Goal: Task Accomplishment & Management: Complete application form

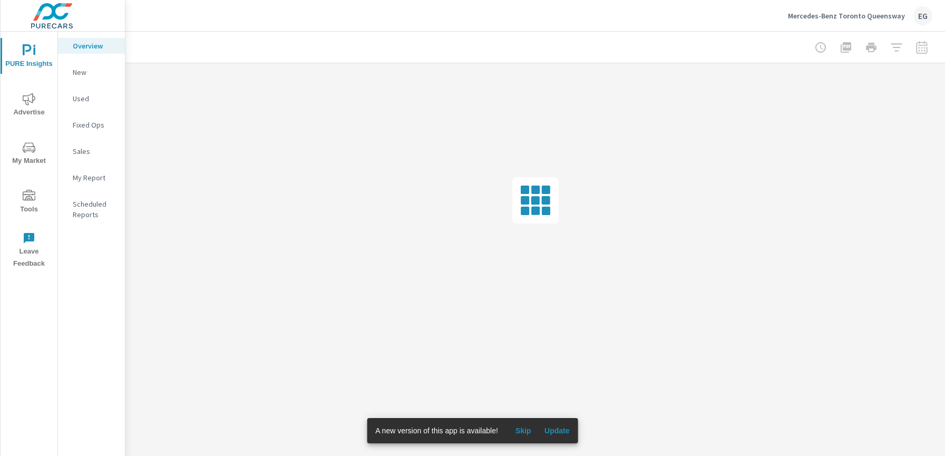
click at [29, 186] on button "Tools" at bounding box center [29, 201] width 57 height 36
click at [83, 62] on nav "truPayments Onsite Offers Audiences Onsite Offers Reporting Convert Local Engage" at bounding box center [91, 121] width 67 height 179
click at [83, 70] on p "Onsite Offers" at bounding box center [95, 72] width 44 height 11
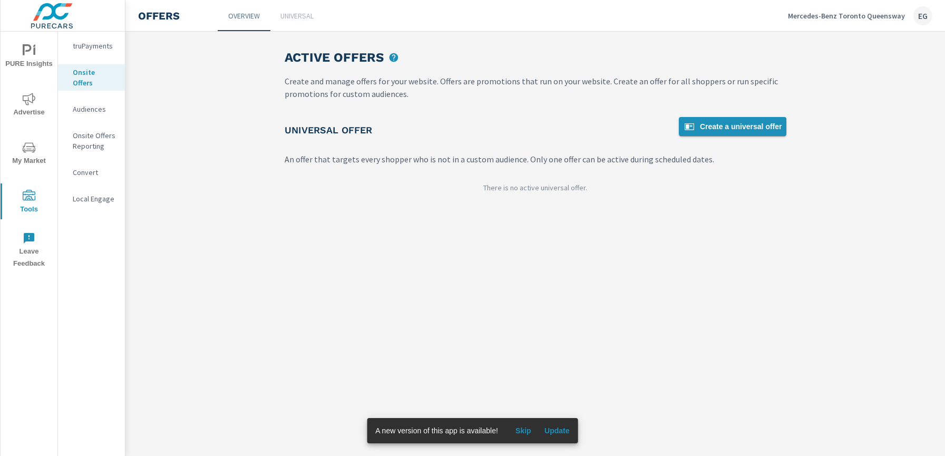
click at [755, 128] on span "Create a universal offer" at bounding box center [732, 126] width 99 height 13
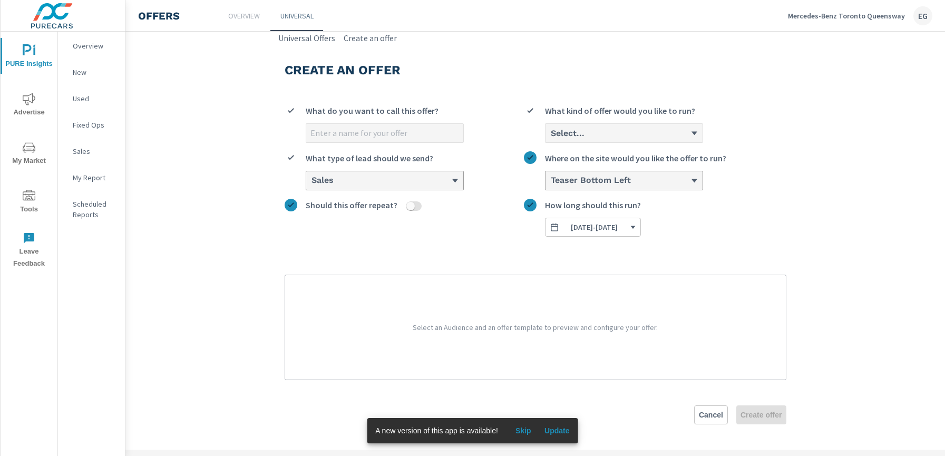
click at [380, 138] on input "What do you want to call this offer?" at bounding box center [384, 133] width 157 height 18
type input "[DATE] OEM"
click at [663, 142] on div "Select..." at bounding box center [624, 133] width 158 height 20
click at [551, 138] on input "Select... What kind of offer would you like to run?" at bounding box center [550, 133] width 1 height 9
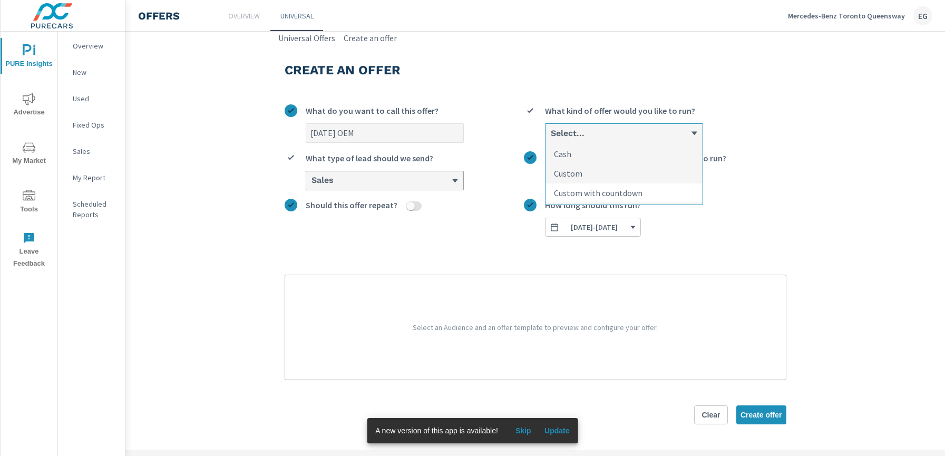
click at [649, 183] on li "Custom with countdown" at bounding box center [624, 192] width 157 height 19
click at [551, 138] on input "option Custom with countdown focused, 3 of 3. 3 results available. Use Up and D…" at bounding box center [550, 133] width 1 height 9
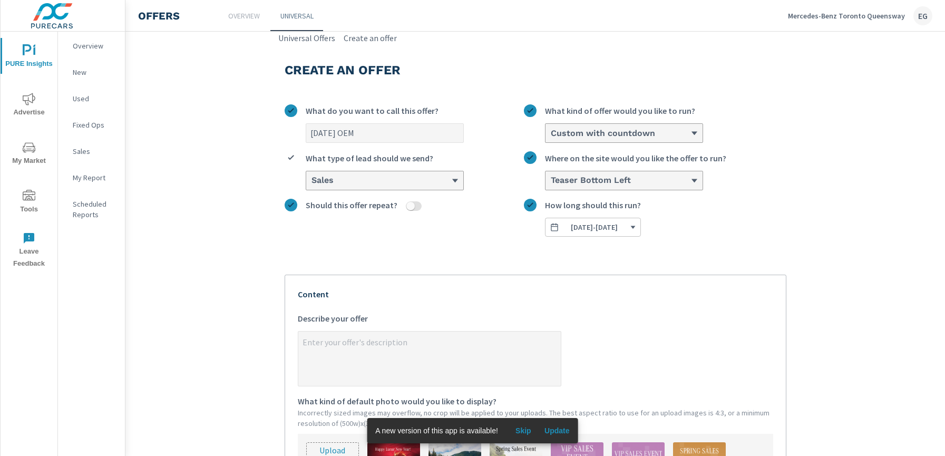
click at [331, 344] on textarea "x Describe your offer" at bounding box center [429, 359] width 262 height 53
type textarea "x"
paste textarea "[URL][DOMAIN_NAME]"
type textarea "[URL][DOMAIN_NAME]"
type textarea "x"
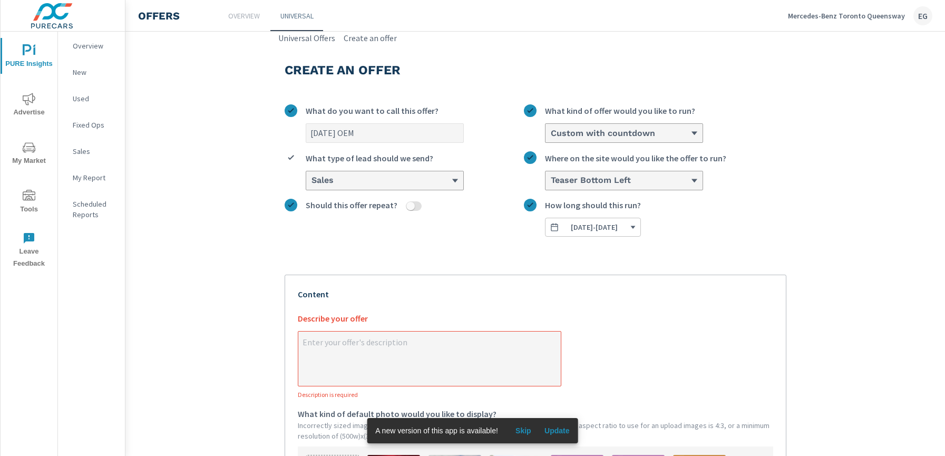
type textarea "x"
paste textarea "Throughout the month of September, enjoy: Loyalty lease rates starting from 0% …"
type textarea "Throughout the month of September, enjoy: Loyalty lease rates starting from 0% …"
type textarea "x"
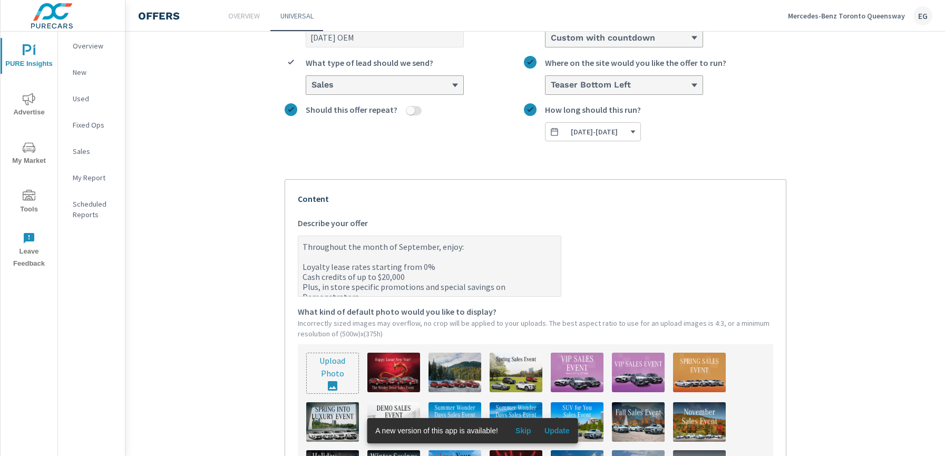
scroll to position [98, 0]
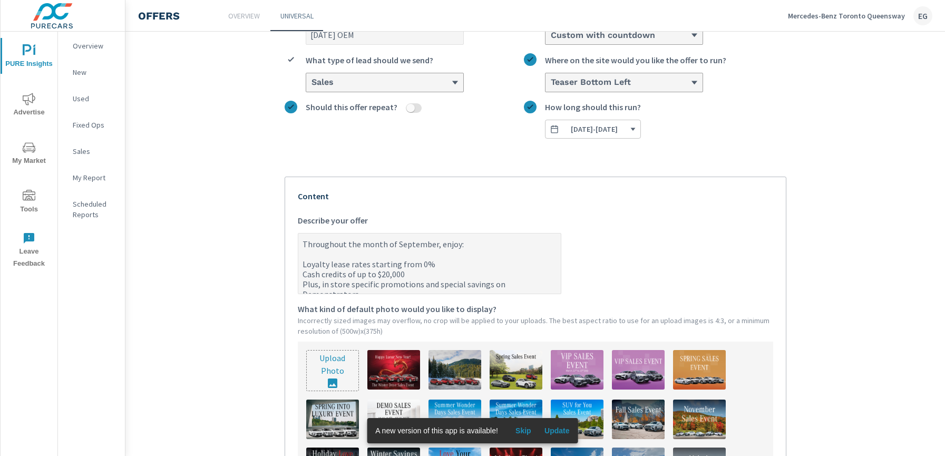
type textarea "Throughout the month of September, enjoy: Loyalty lease rates starting from 0% …"
type textarea "x"
click at [332, 364] on input "file" at bounding box center [333, 371] width 52 height 40
type input "C:\fakepath\721A-25 MB - September OEM (20,000)8(PureCars).jpg"
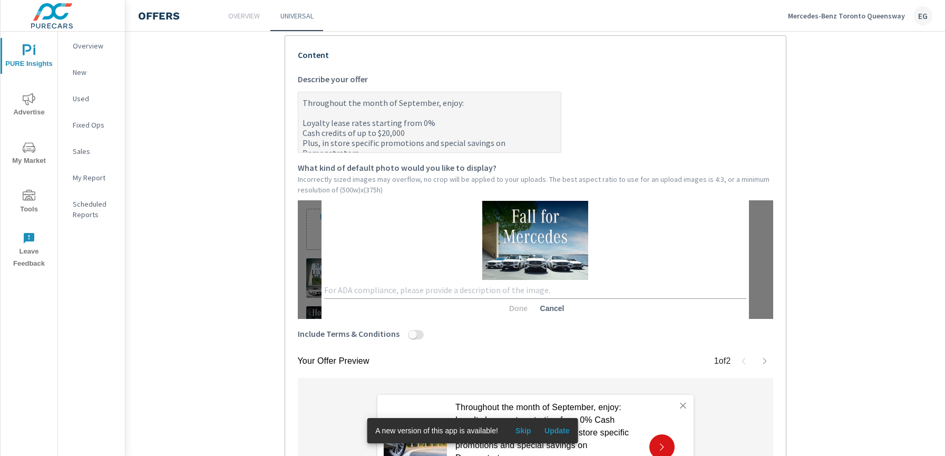
scroll to position [244, 0]
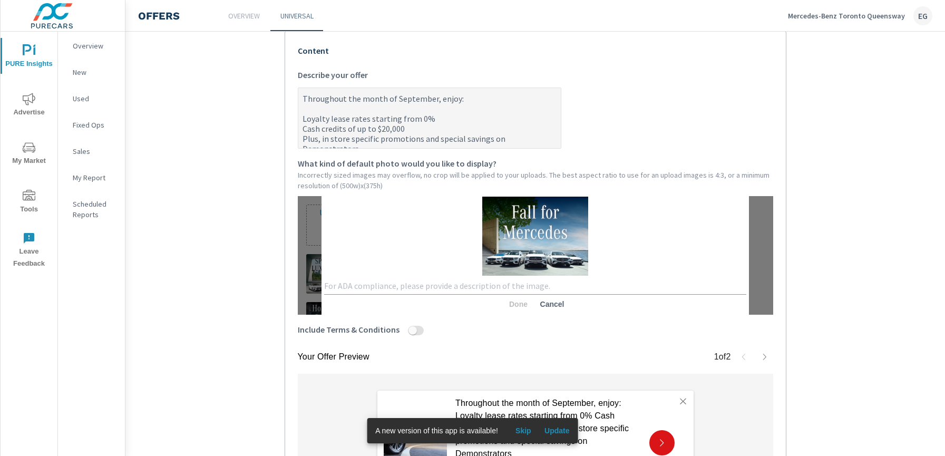
click at [357, 287] on textarea at bounding box center [535, 286] width 423 height 10
type textarea "fall for mercedes lineup shot"
click at [512, 302] on span "Done" at bounding box center [517, 303] width 25 height 9
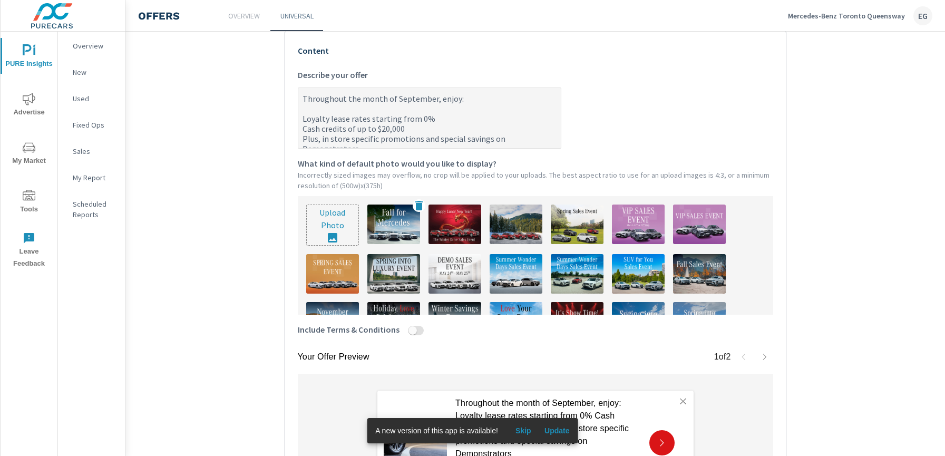
click at [398, 234] on img at bounding box center [393, 225] width 53 height 40
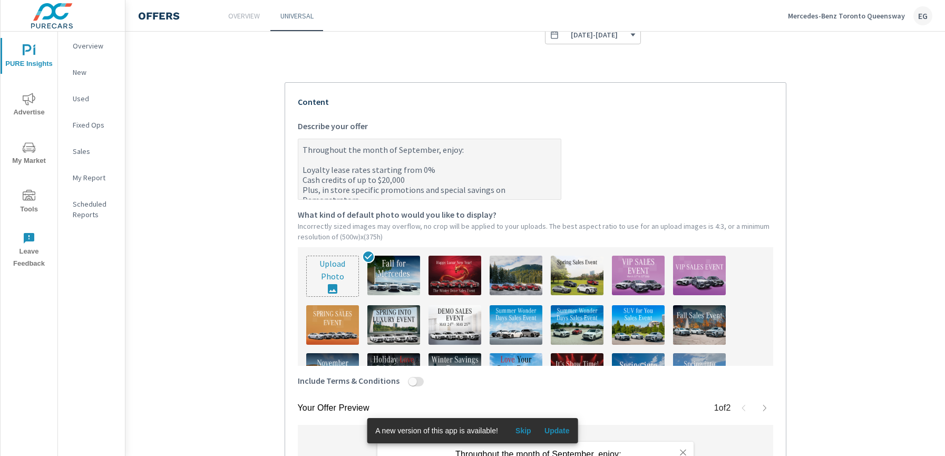
scroll to position [337, 0]
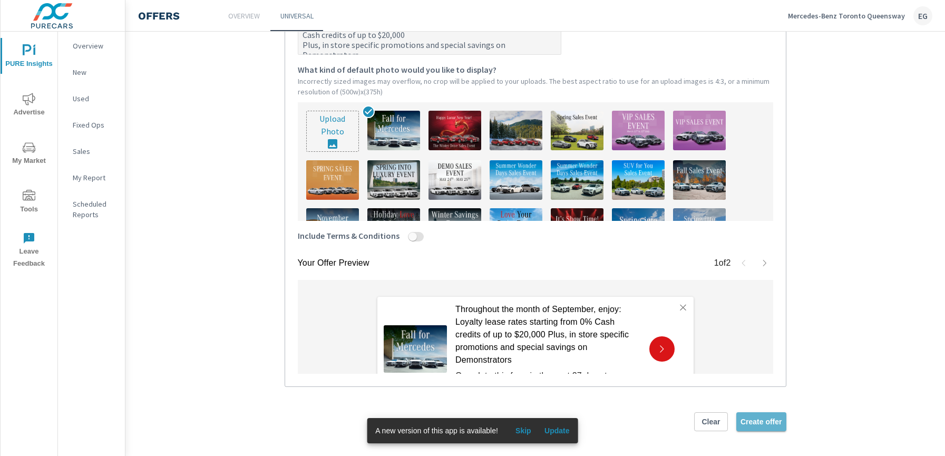
click at [764, 426] on button "Create offer" at bounding box center [761, 421] width 50 height 19
type textarea "x"
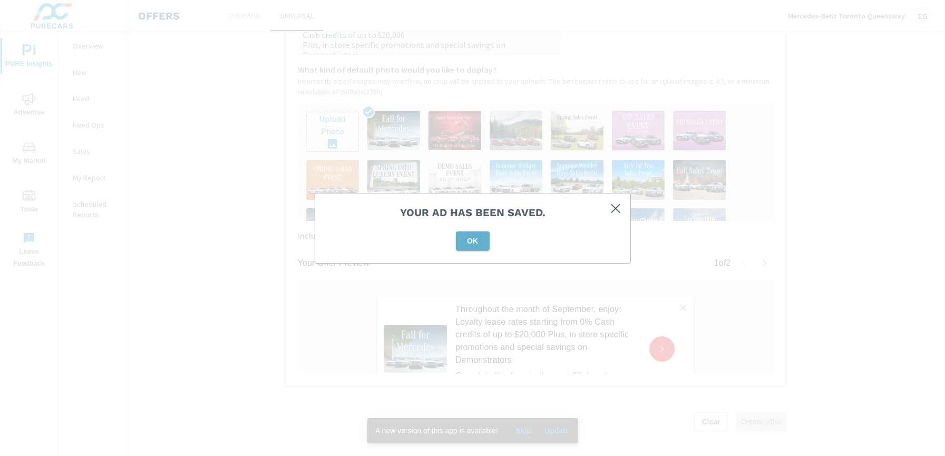
click at [480, 242] on span "OK" at bounding box center [472, 240] width 25 height 9
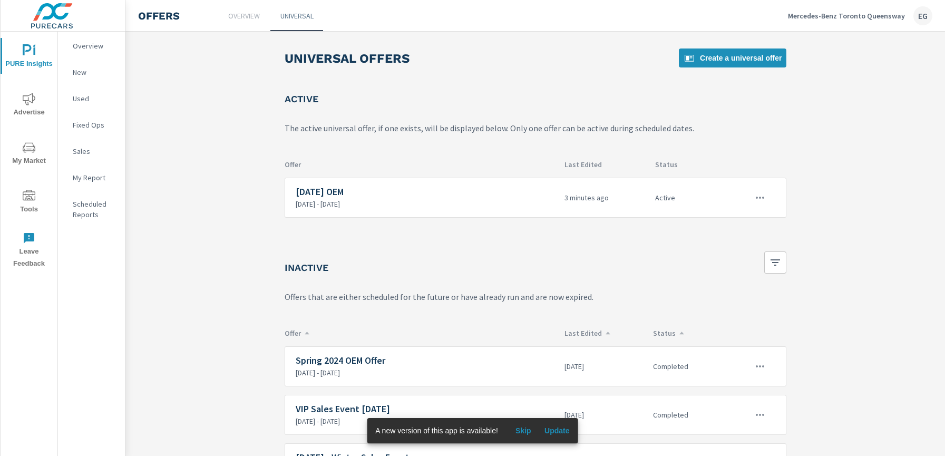
click at [873, 22] on div "Mercedes-Benz [GEOGRAPHIC_DATA] Queensway EG" at bounding box center [860, 15] width 144 height 19
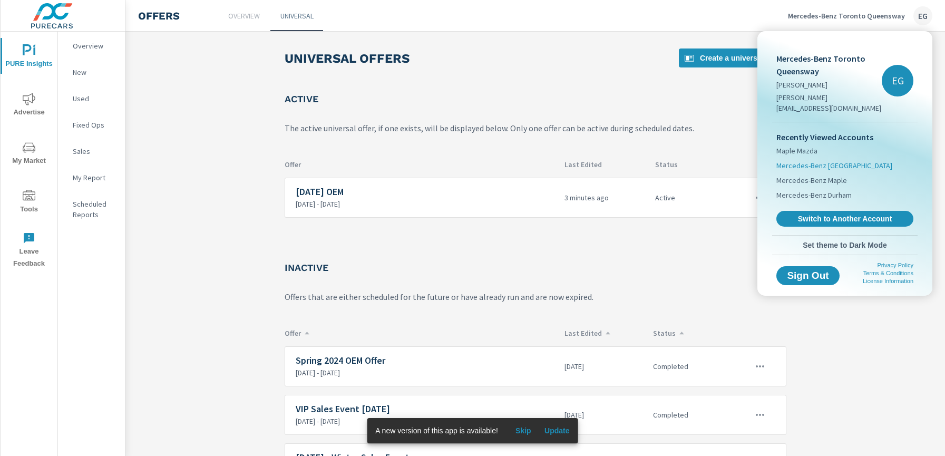
click at [838, 160] on span "Mercedes-Benz [GEOGRAPHIC_DATA]" at bounding box center [834, 165] width 116 height 11
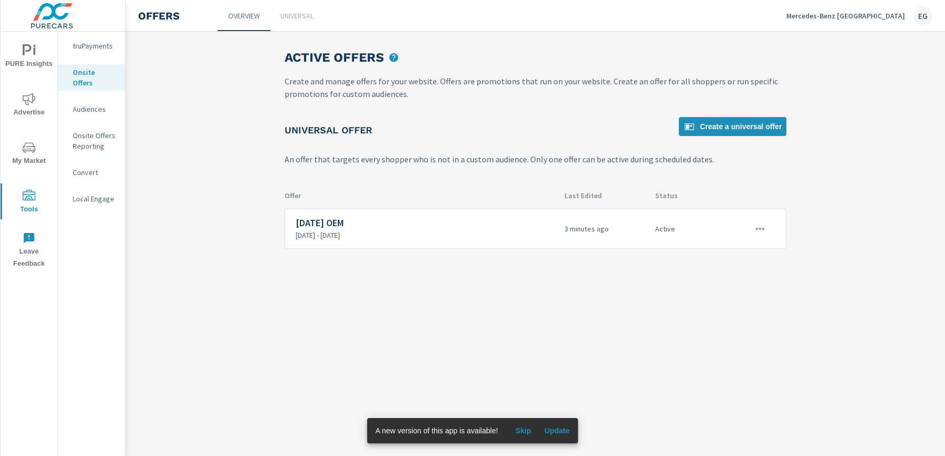
click at [81, 78] on div "Onsite Offers" at bounding box center [91, 77] width 67 height 26
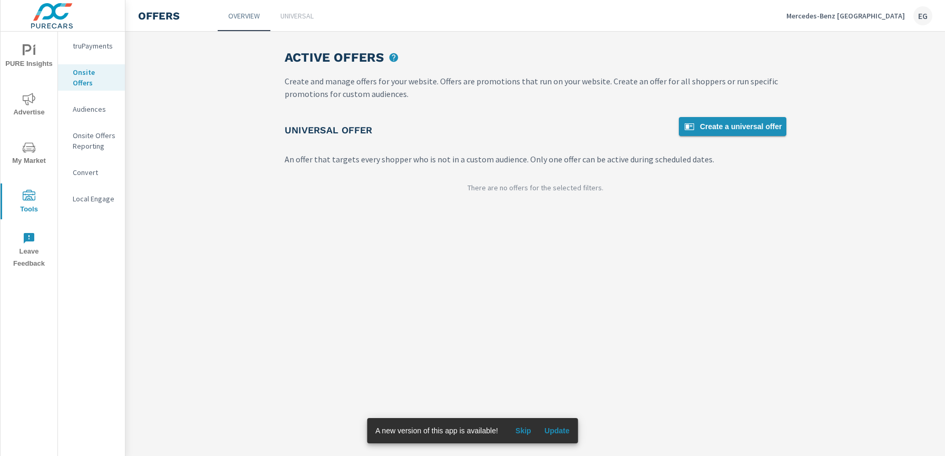
click at [748, 122] on span "Create a universal offer" at bounding box center [732, 126] width 99 height 13
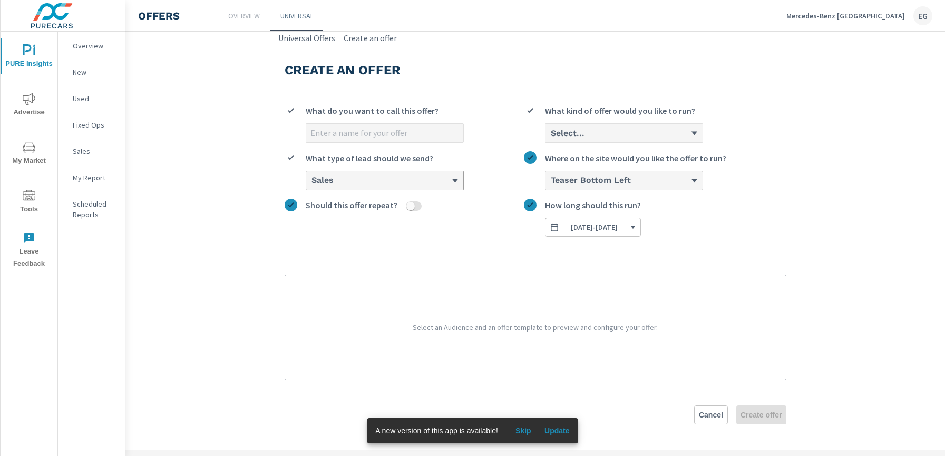
click at [415, 136] on input "What do you want to call this offer?" at bounding box center [384, 133] width 157 height 18
type input "[DATE] OEM"
click at [588, 143] on div "[DATE] OEM What do you want to call this offer? Select... What kind of offer wo…" at bounding box center [536, 166] width 502 height 141
click at [589, 141] on div "Select..." at bounding box center [624, 133] width 157 height 18
click at [551, 138] on input "Select... What kind of offer would you like to run?" at bounding box center [550, 133] width 1 height 9
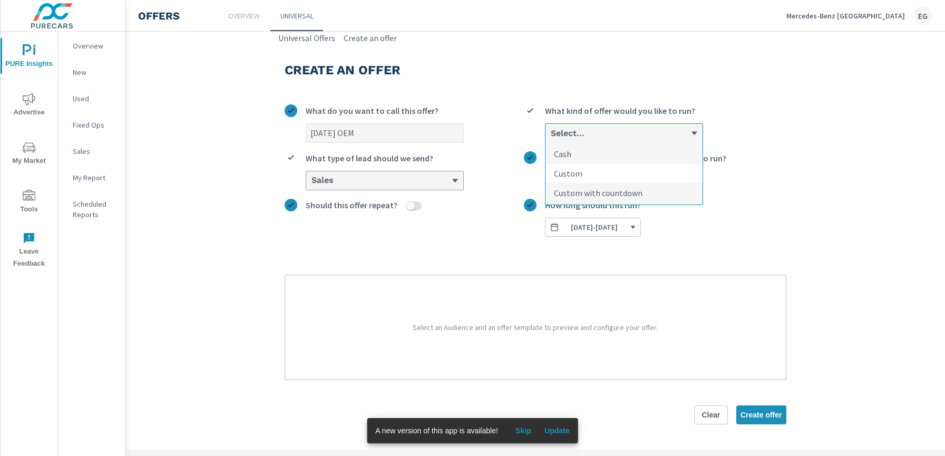
click at [585, 169] on li "Custom" at bounding box center [624, 174] width 157 height 20
click at [551, 138] on input "option Custom focused, 2 of 3. 3 results available. Use Up and Down to choose o…" at bounding box center [550, 133] width 1 height 9
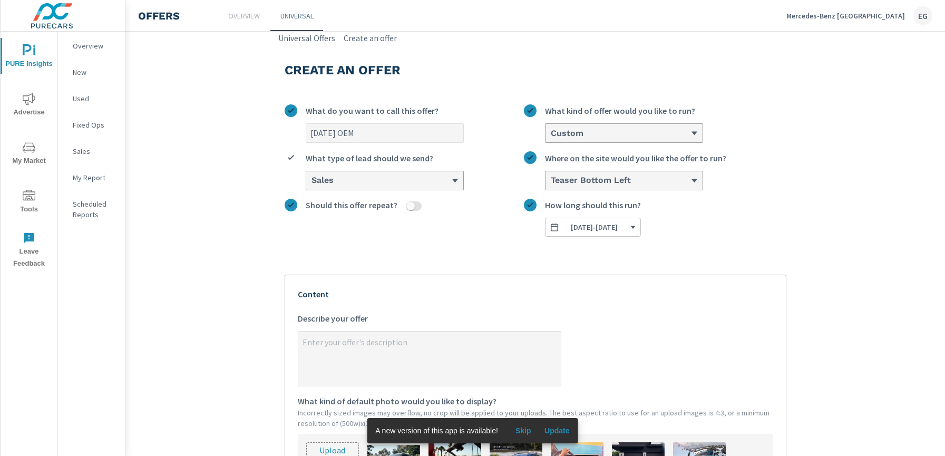
type textarea "x"
click at [367, 368] on textarea "x Describe your offer" at bounding box center [429, 359] width 262 height 53
paste textarea "Throughout the month of September, enjoy: Loyalty lease rates starting from 0% …"
type textarea "Throughout the month of September, enjoy: Loyalty lease rates starting from 0% …"
type textarea "x"
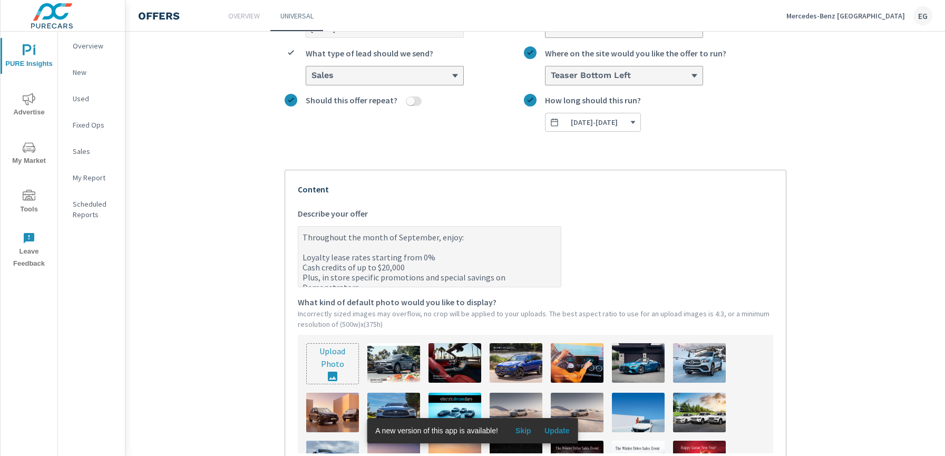
scroll to position [115, 0]
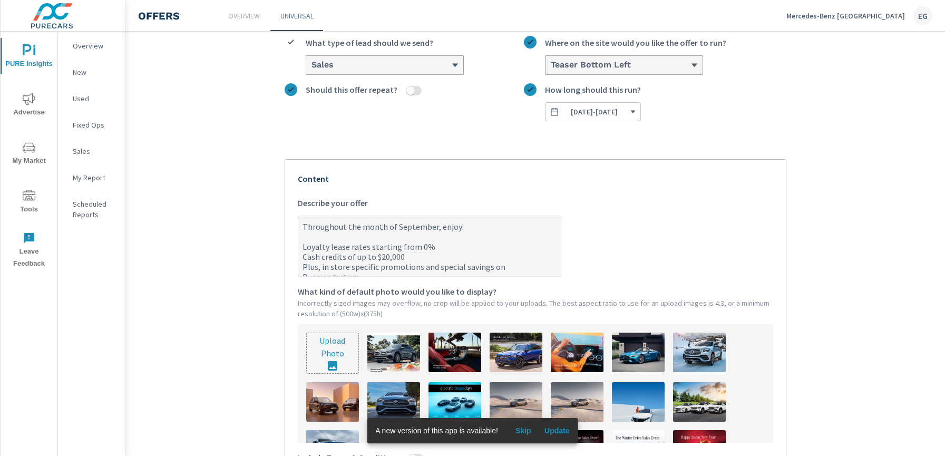
type textarea "Throughout the month of September, enjoy: Loyalty lease rates starting from 0% …"
type textarea "x"
type input "C:\fakepath\721A-25 MB - September OEM (20,000)8(PureCars).jpg"
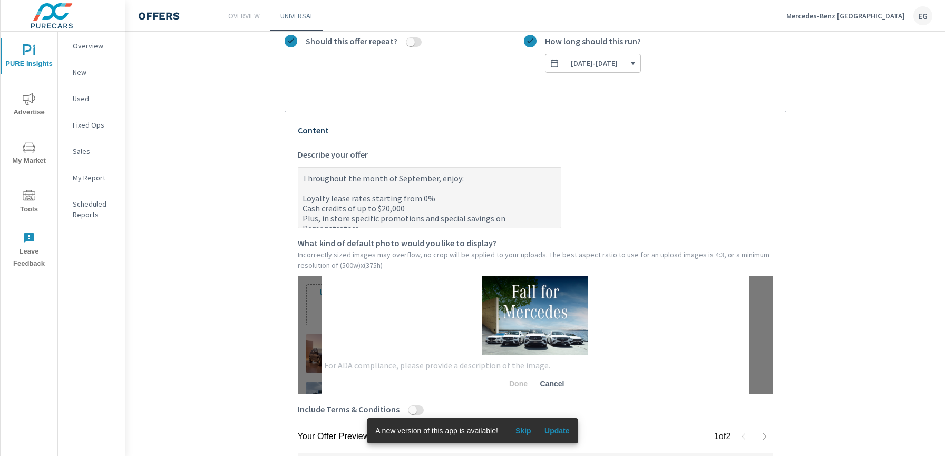
scroll to position [205, 0]
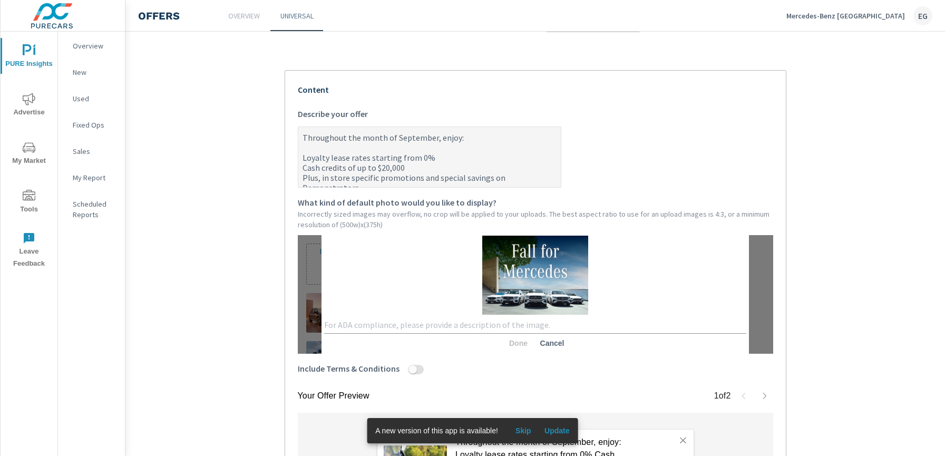
type textarea "x"
click at [404, 318] on div "x" at bounding box center [535, 325] width 423 height 17
type textarea "l"
type textarea "fall for mercedes lineup shot"
click at [511, 348] on button "Done" at bounding box center [518, 343] width 34 height 19
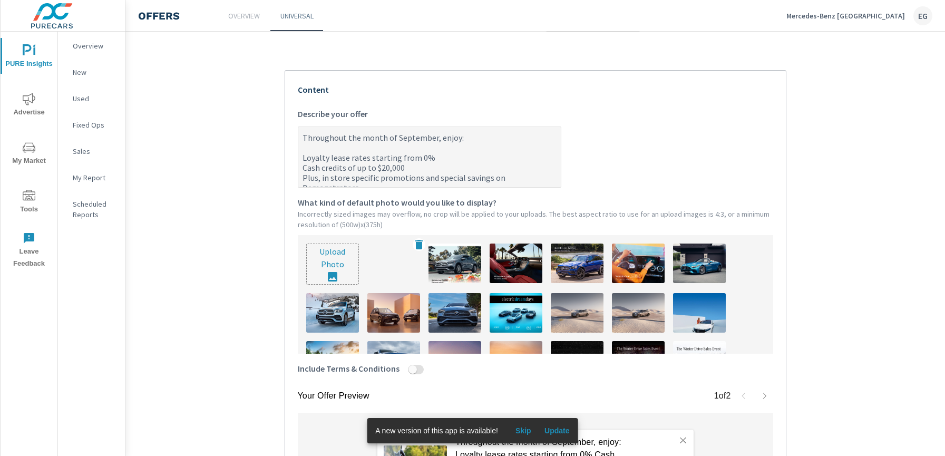
click at [403, 270] on img at bounding box center [393, 264] width 53 height 40
click at [715, 390] on p "1 of 2" at bounding box center [722, 396] width 17 height 13
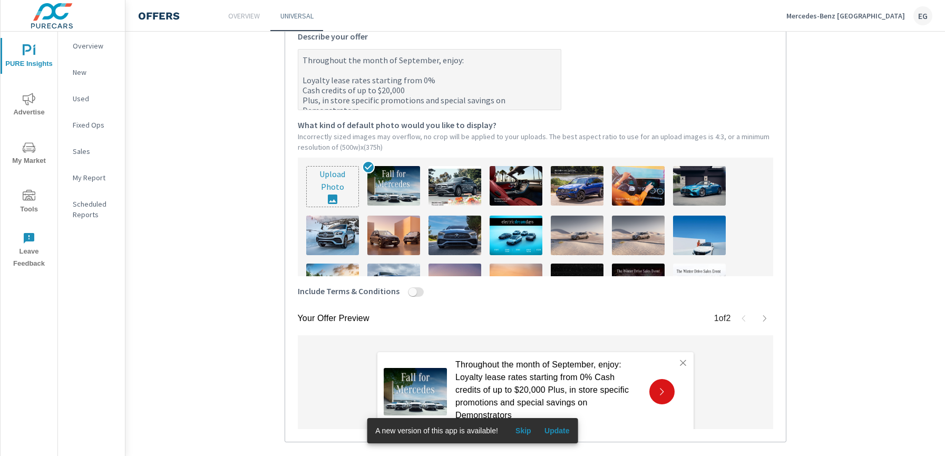
scroll to position [337, 0]
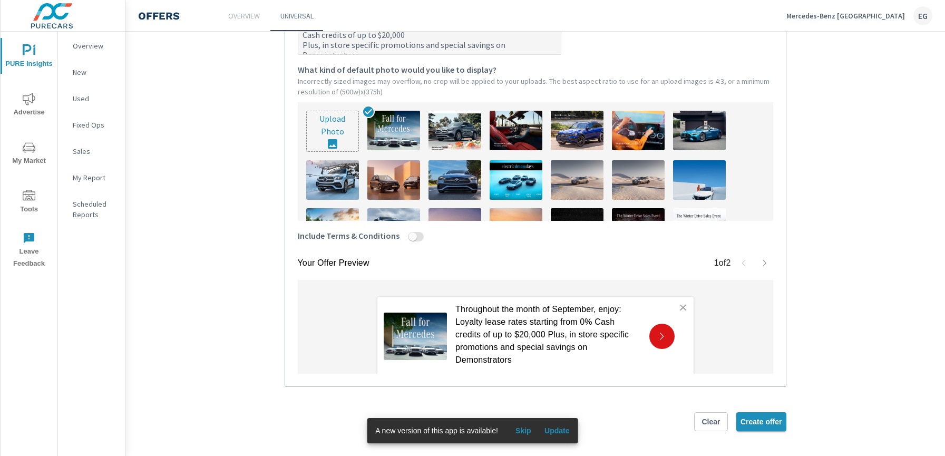
click at [776, 425] on span "Create offer" at bounding box center [762, 421] width 42 height 9
type textarea "x"
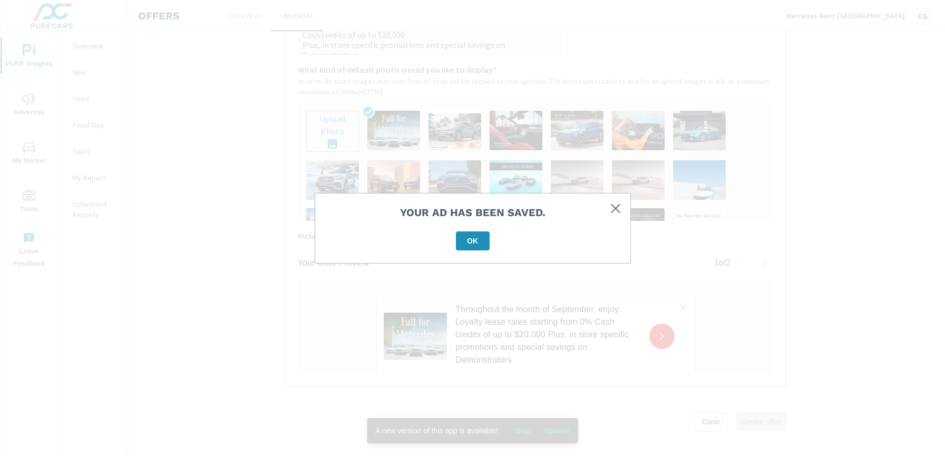
click at [483, 250] on div "Your ad has been saved. OK" at bounding box center [472, 228] width 315 height 70
click at [481, 244] on span "OK" at bounding box center [472, 240] width 25 height 9
